Goal: Find specific page/section: Find specific page/section

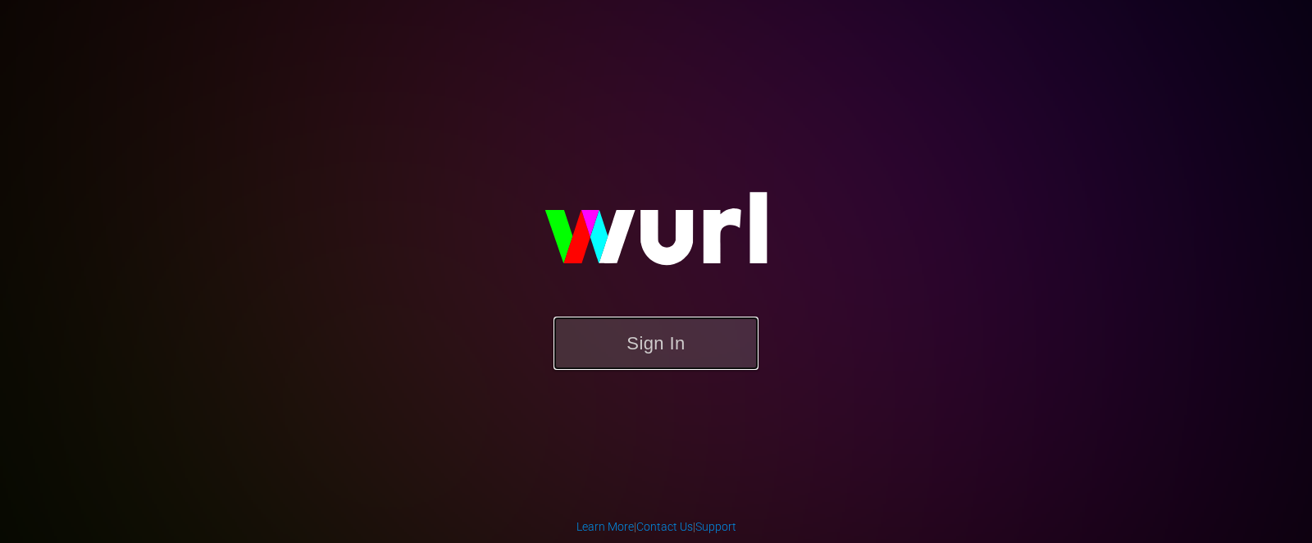
click at [632, 325] on button "Sign In" at bounding box center [655, 342] width 205 height 53
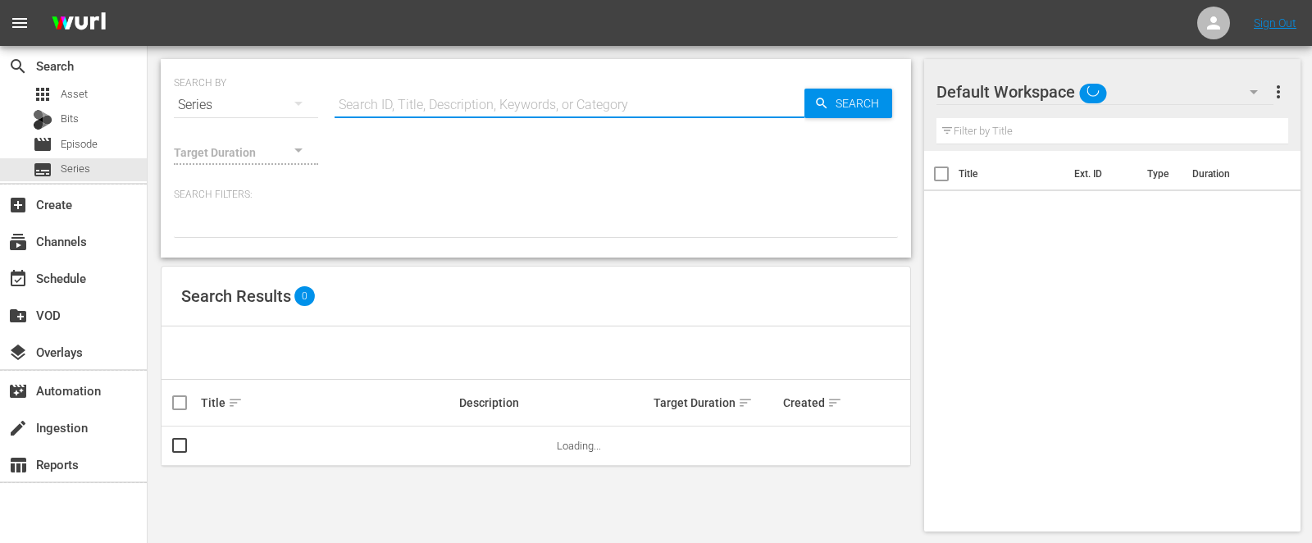
click at [448, 99] on input "text" at bounding box center [569, 104] width 470 height 39
type input "coast guard [US_STATE]"
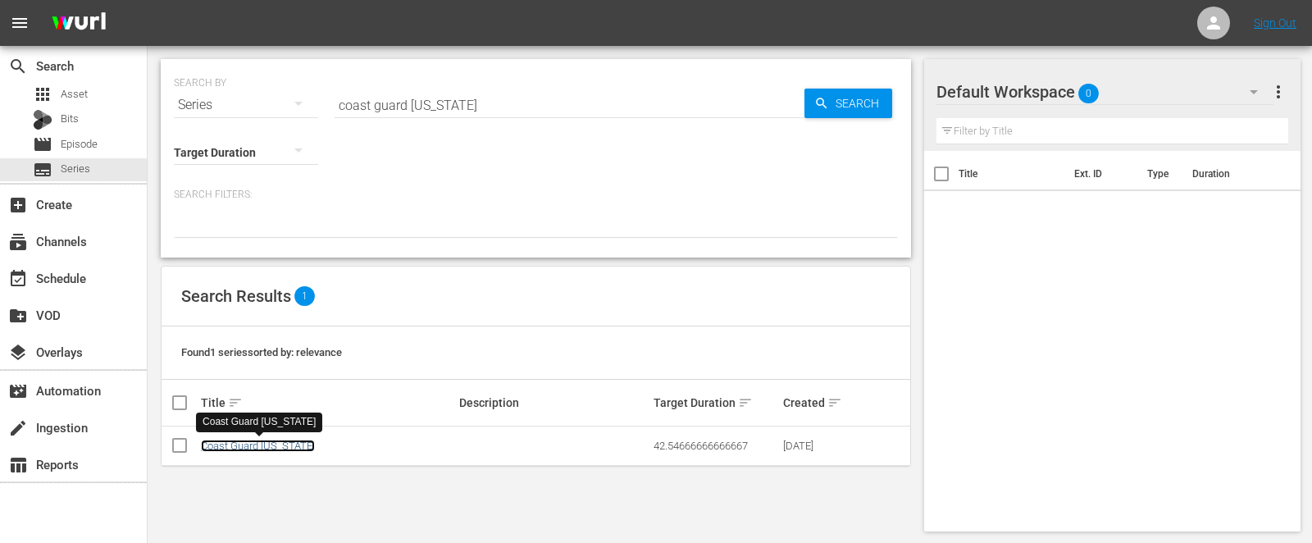
click at [263, 442] on link "Coast Guard [US_STATE]" at bounding box center [258, 445] width 114 height 12
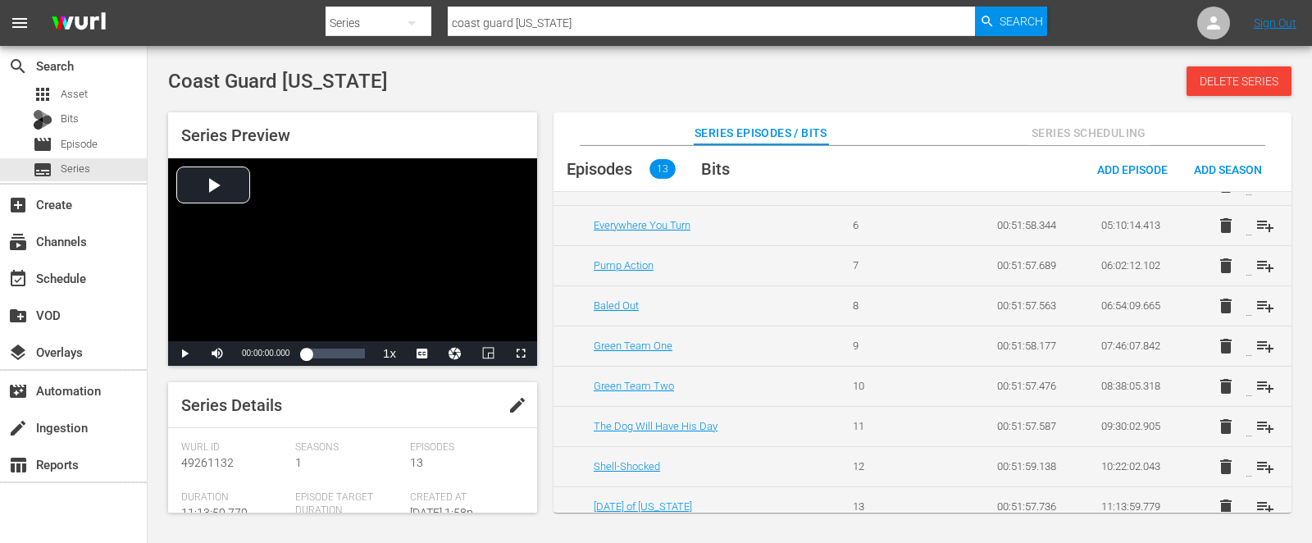
scroll to position [283, 0]
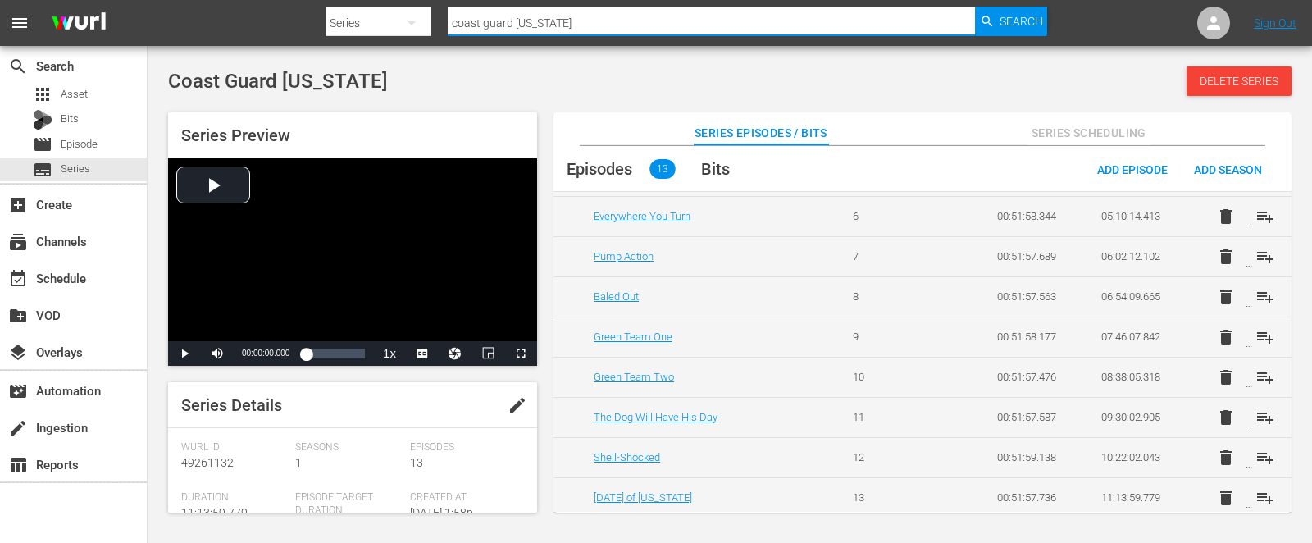
drag, startPoint x: 557, startPoint y: 19, endPoint x: 466, endPoint y: 18, distance: 91.0
click at [466, 18] on input "coast guard [US_STATE]" at bounding box center [711, 22] width 527 height 39
type input "c"
type input "Miami SWAT"
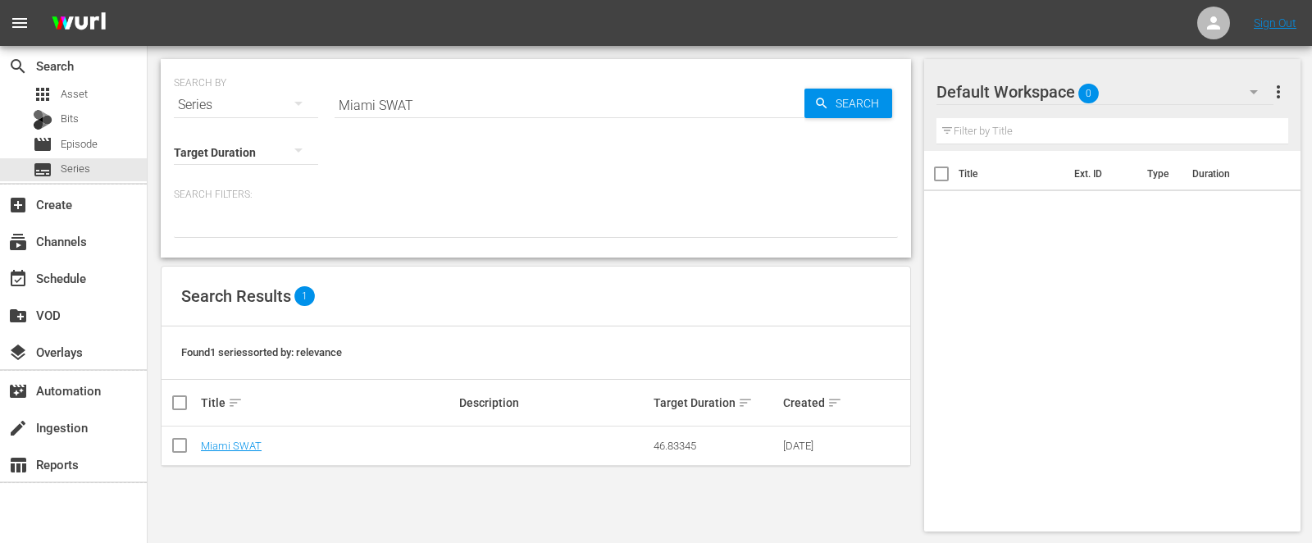
click at [243, 437] on td "Miami SWAT" at bounding box center [327, 445] width 258 height 39
click at [240, 444] on link "Miami SWAT" at bounding box center [231, 445] width 61 height 12
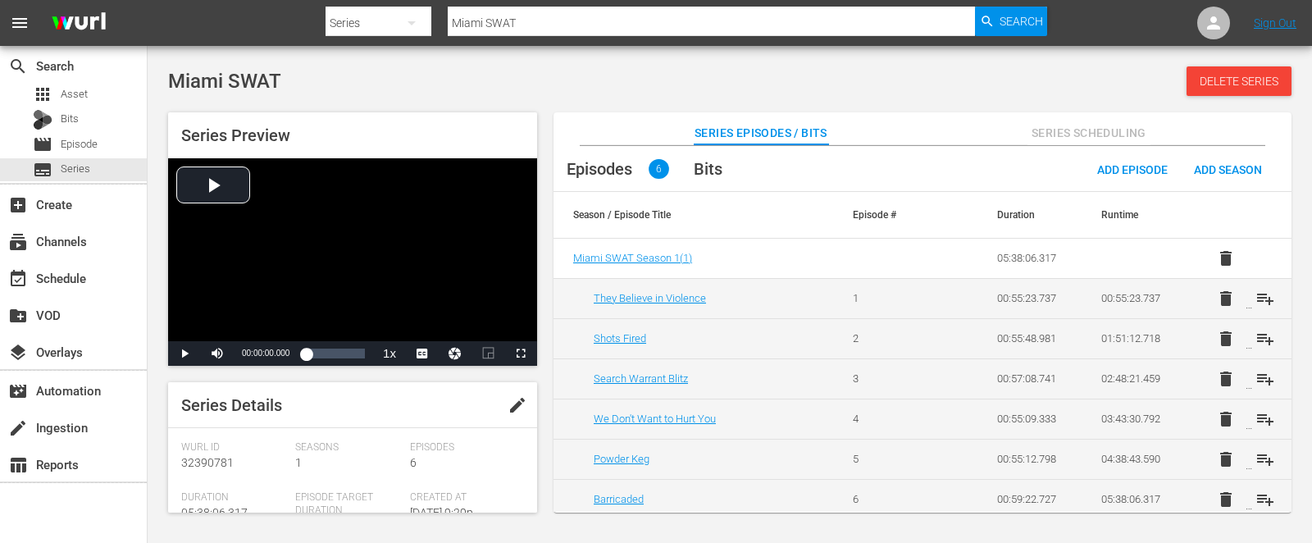
scroll to position [4, 0]
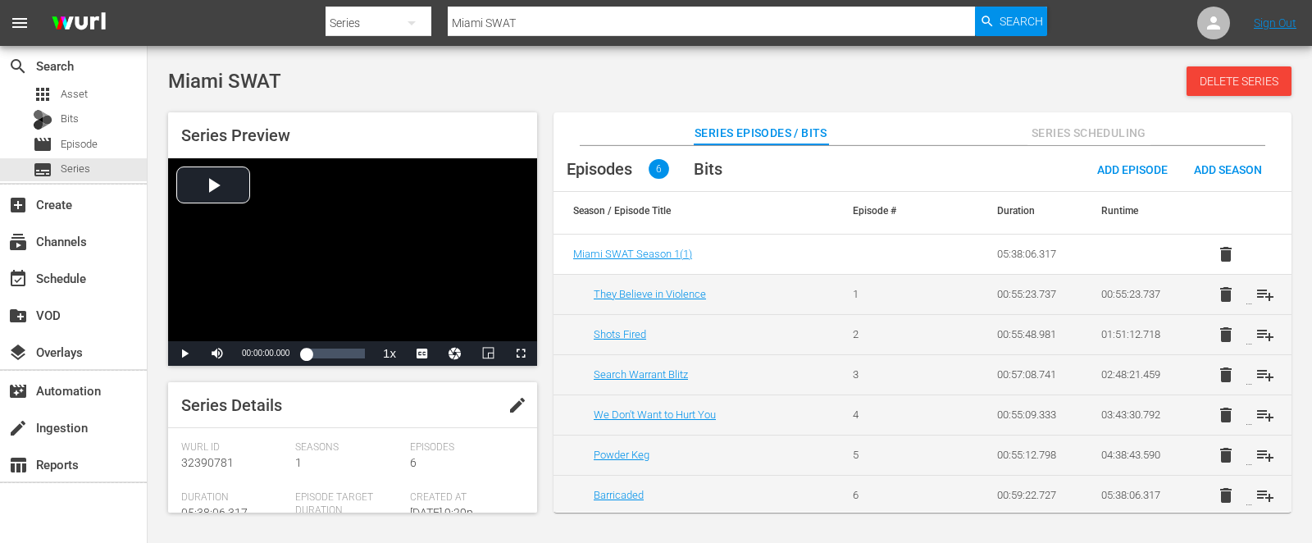
click at [1111, 77] on div "Miami SWAT Delete Series" at bounding box center [729, 81] width 1123 height 30
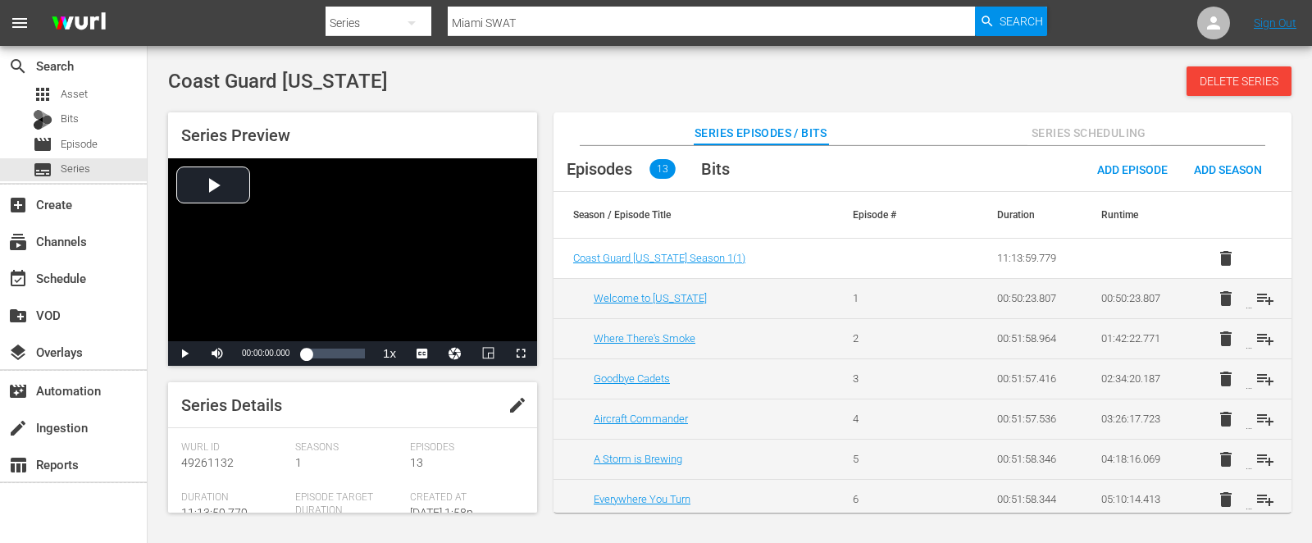
click at [848, 59] on div "Coast Guard [US_STATE] Delete Series Series Preview Video Player is loading. Pl…" at bounding box center [730, 285] width 1164 height 462
